Goal: Download file/media

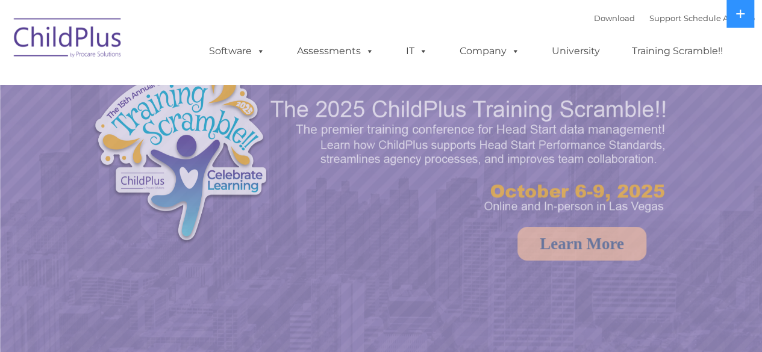
select select "MEDIUM"
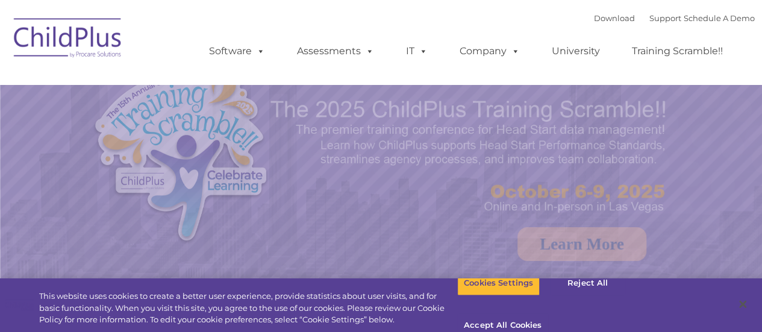
select select "MEDIUM"
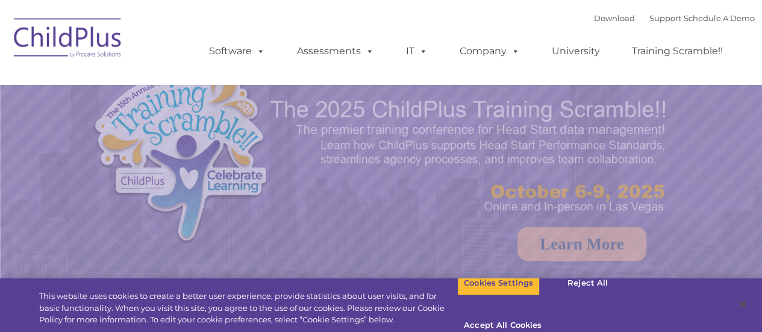
select select "MEDIUM"
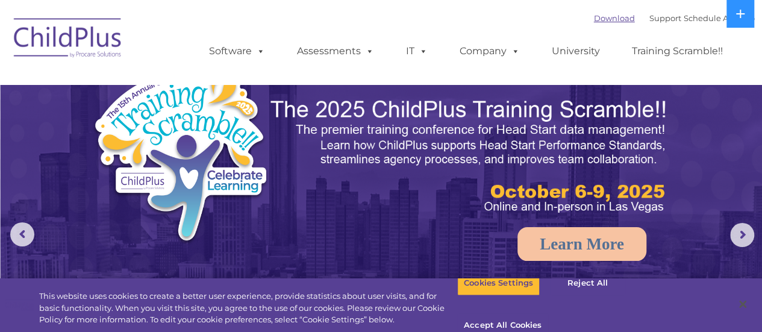
click at [594, 22] on link "Download" at bounding box center [614, 18] width 41 height 10
